Goal: Register for event/course

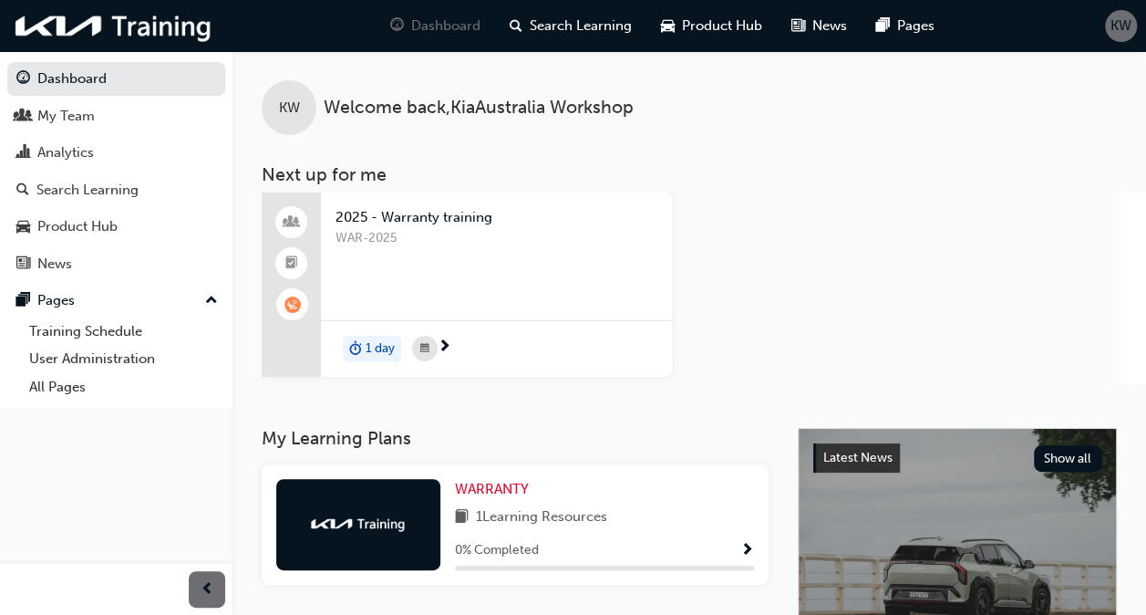
click at [386, 228] on span "WAR-2025" at bounding box center [497, 238] width 322 height 21
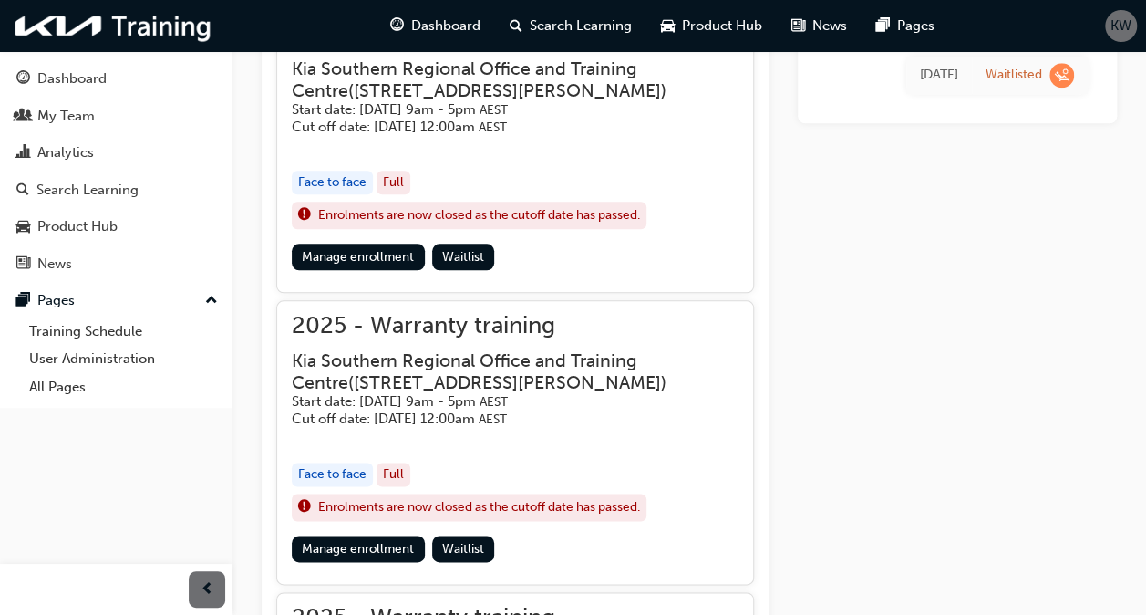
scroll to position [854, 0]
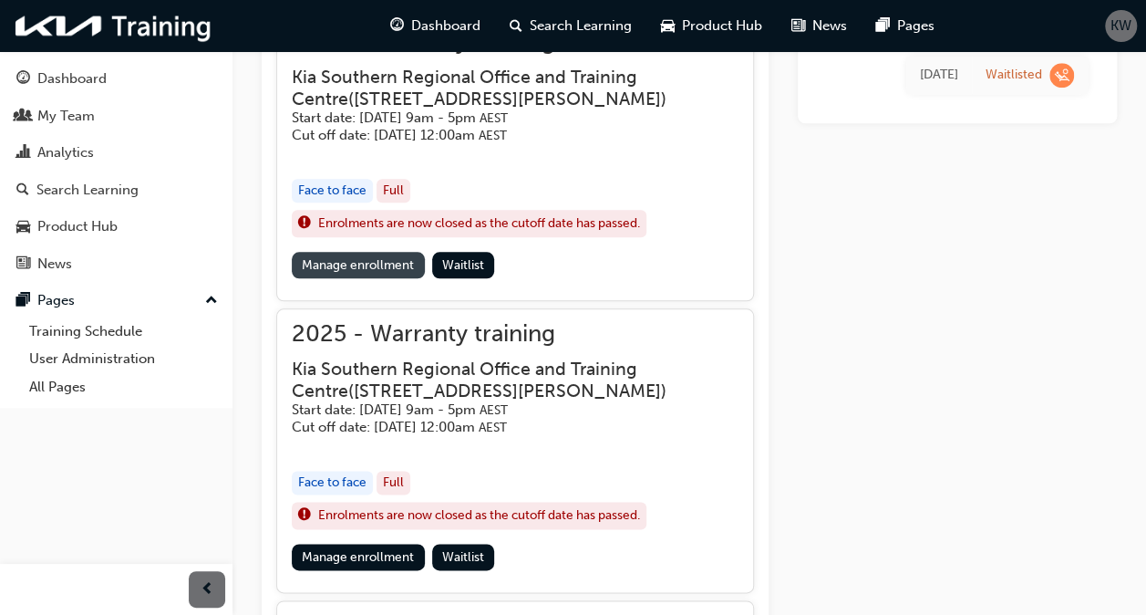
click at [338, 255] on link "Manage enrollment" at bounding box center [358, 265] width 133 height 26
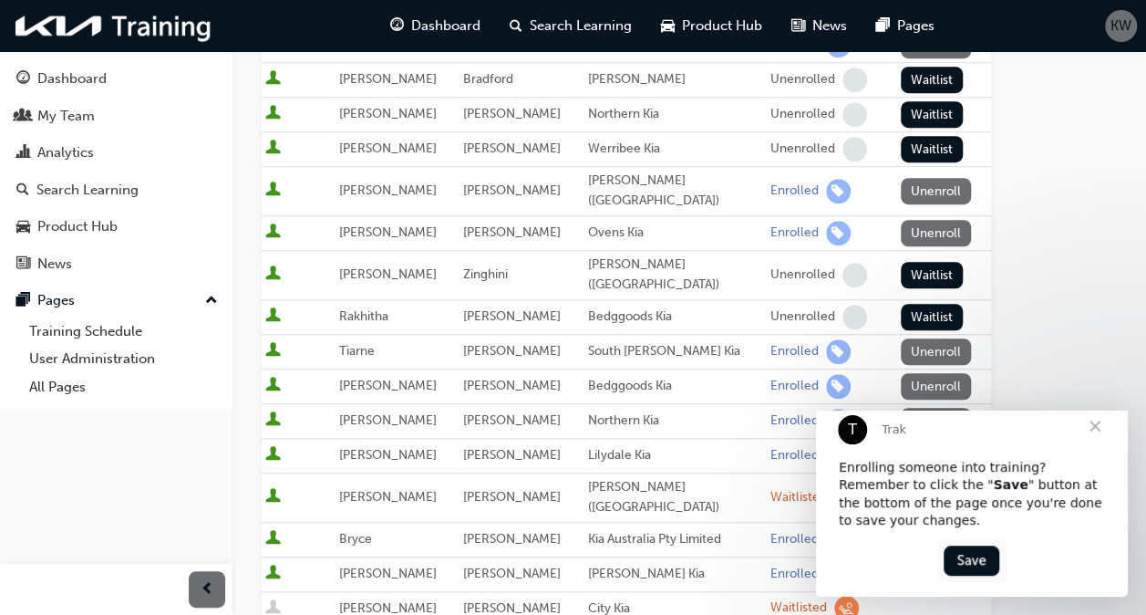
click at [1115, 413] on span "Close" at bounding box center [1096, 426] width 66 height 66
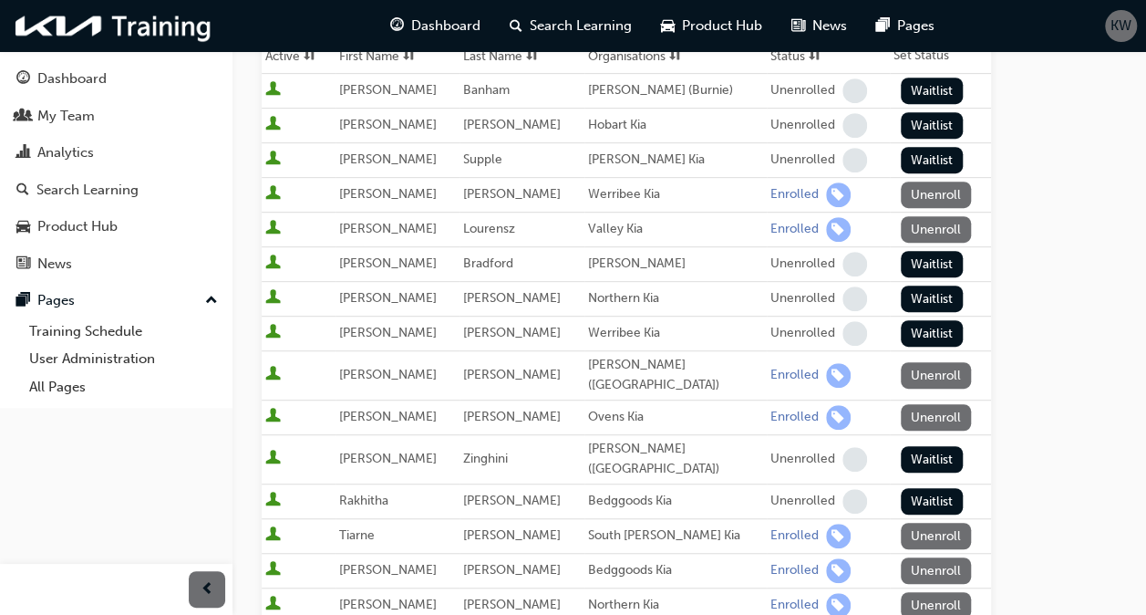
scroll to position [390, 0]
